Goal: Find specific page/section: Find specific page/section

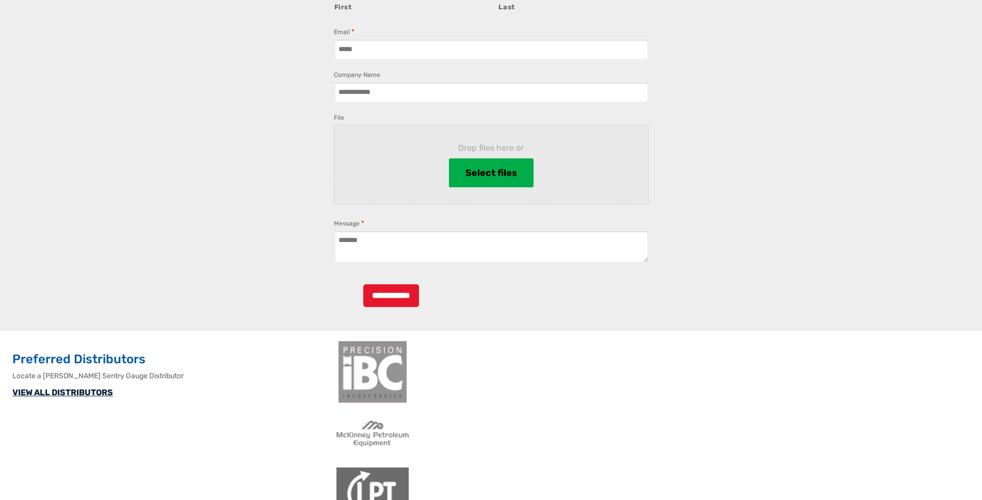
scroll to position [973, 0]
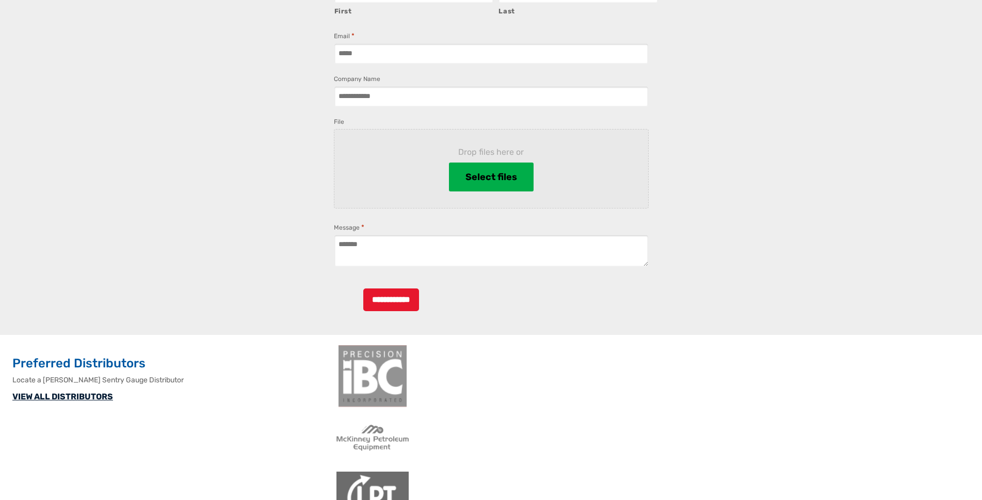
type input "*****"
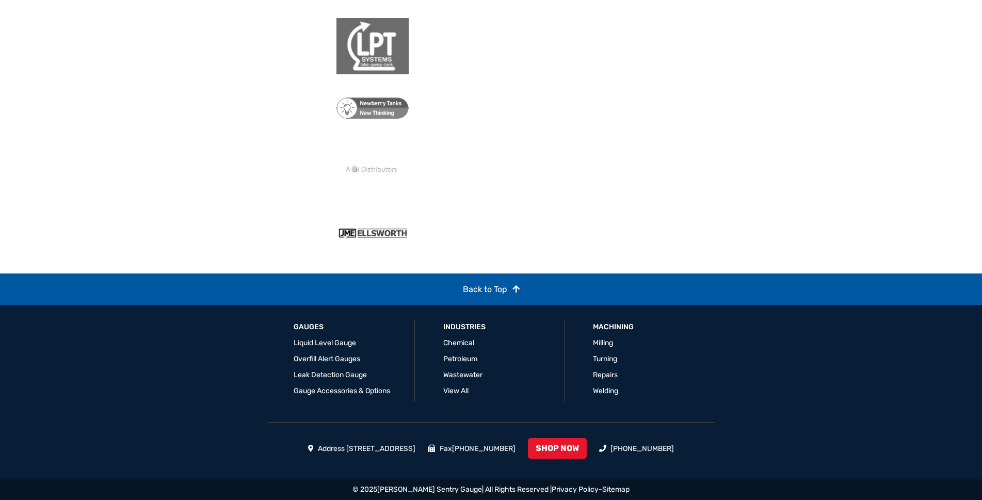
scroll to position [2320, 0]
